Goal: Task Accomplishment & Management: Use online tool/utility

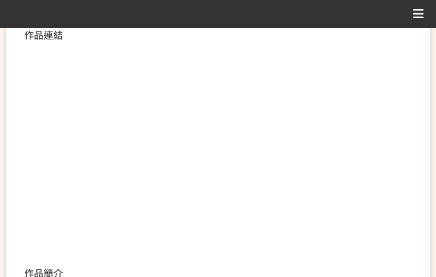
scroll to position [303, 0]
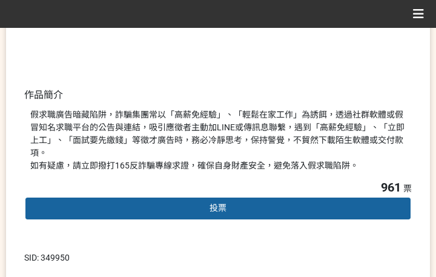
click at [182, 200] on div "投票" at bounding box center [218, 208] width 388 height 24
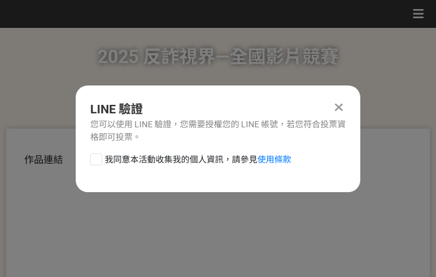
scroll to position [0, 0]
click at [174, 161] on span "我同意本活動收集我的個人資訊，請參見 使用條款" at bounding box center [198, 159] width 187 height 13
click at [99, 161] on input "我同意本活動收集我的個人資訊，請參見 使用條款" at bounding box center [95, 159] width 8 height 8
checkbox input "false"
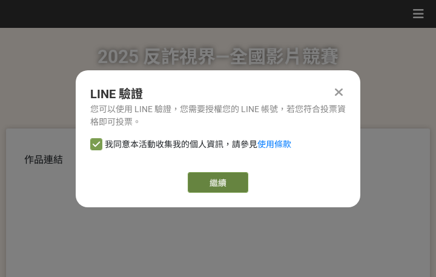
drag, startPoint x: 182, startPoint y: 170, endPoint x: 196, endPoint y: 175, distance: 14.2
click at [196, 175] on link "繼續" at bounding box center [218, 182] width 61 height 21
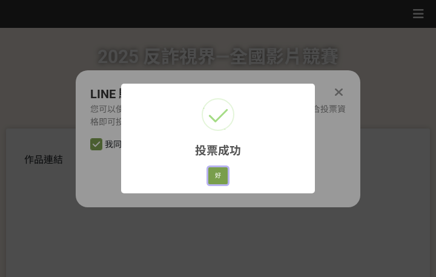
drag, startPoint x: 221, startPoint y: 174, endPoint x: 290, endPoint y: 181, distance: 68.9
click at [225, 176] on button "好" at bounding box center [217, 175] width 19 height 17
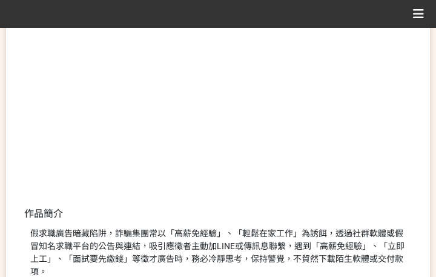
scroll to position [232, 0]
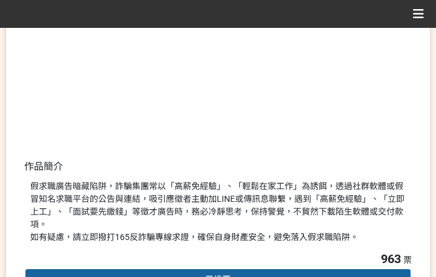
click at [380, 200] on div "假求職廣告暗藏陷阱，詐騙集團常以「高薪免經驗」、「輕鬆在家工作」為誘餌，透過社群軟體或假冒知名求職平台的公告與連結，吸引應徵者主動加LINE或傳訊息聯繫，遇到…" at bounding box center [218, 212] width 376 height 64
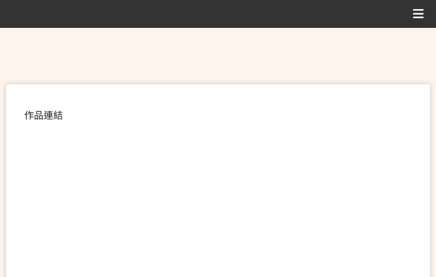
scroll to position [347, 0]
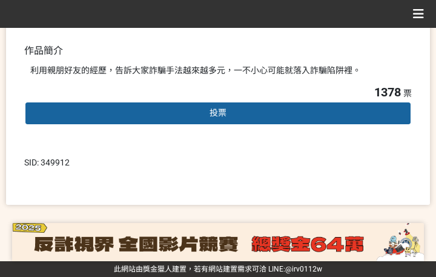
click at [227, 116] on div "投票" at bounding box center [218, 113] width 388 height 24
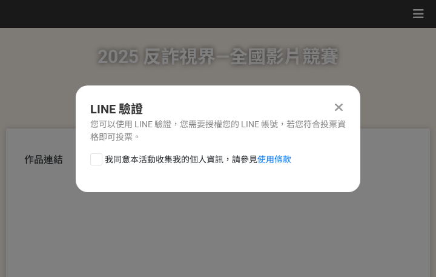
click at [167, 158] on span "我同意本活動收集我的個人資訊，請參見 使用條款" at bounding box center [198, 159] width 187 height 13
click at [99, 158] on input "我同意本活動收集我的個人資訊，請參見 使用條款" at bounding box center [95, 159] width 8 height 8
checkbox input "false"
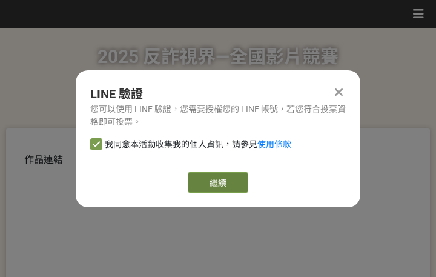
click at [233, 190] on link "繼續" at bounding box center [218, 182] width 61 height 21
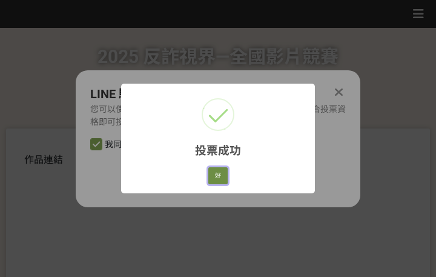
drag, startPoint x: 216, startPoint y: 175, endPoint x: 224, endPoint y: 175, distance: 7.9
click at [216, 175] on button "好" at bounding box center [217, 175] width 19 height 17
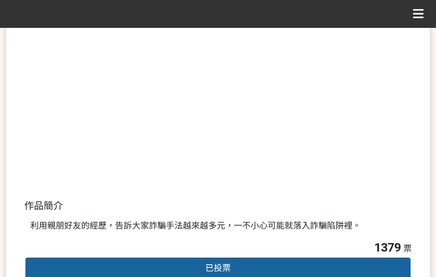
scroll to position [272, 0]
